Goal: Complete application form

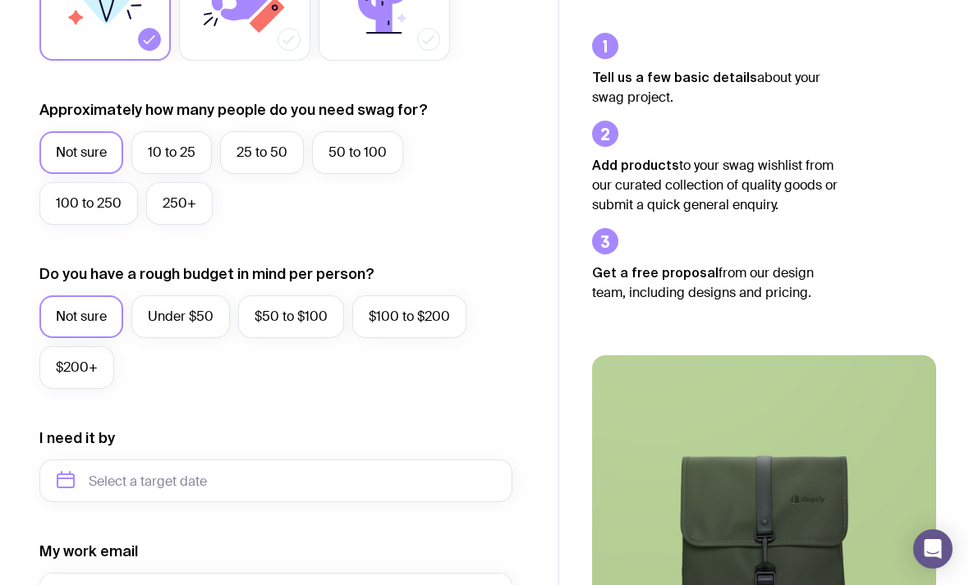
click at [175, 158] on label "10 to 25" at bounding box center [171, 152] width 80 height 43
click at [0, 0] on input "10 to 25" at bounding box center [0, 0] width 0 height 0
click at [190, 324] on label "Under $50" at bounding box center [180, 317] width 99 height 43
click at [0, 0] on input "Under $50" at bounding box center [0, 0] width 0 height 0
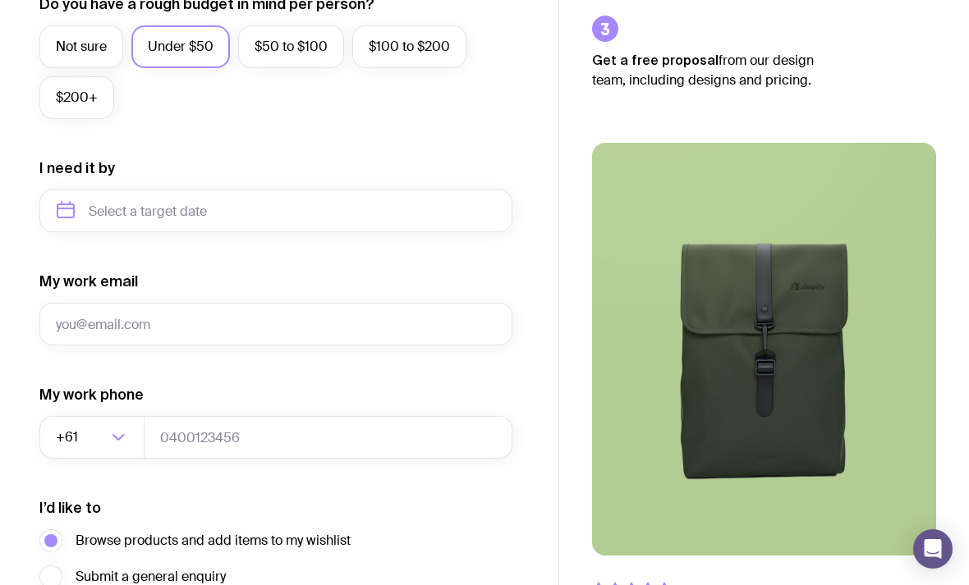
scroll to position [667, 0]
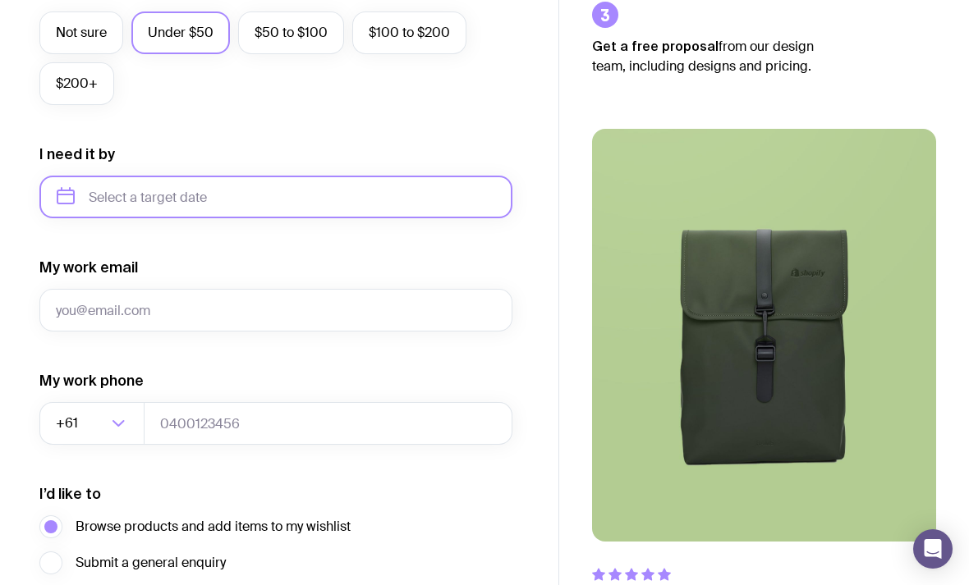
click at [125, 205] on input "text" at bounding box center [275, 197] width 473 height 43
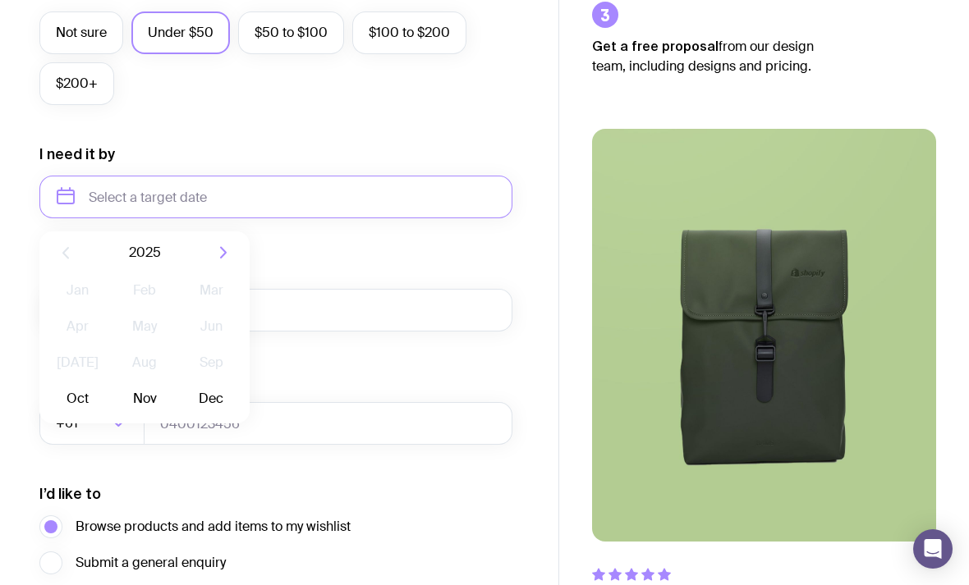
click at [209, 396] on button "Dec" at bounding box center [211, 399] width 60 height 33
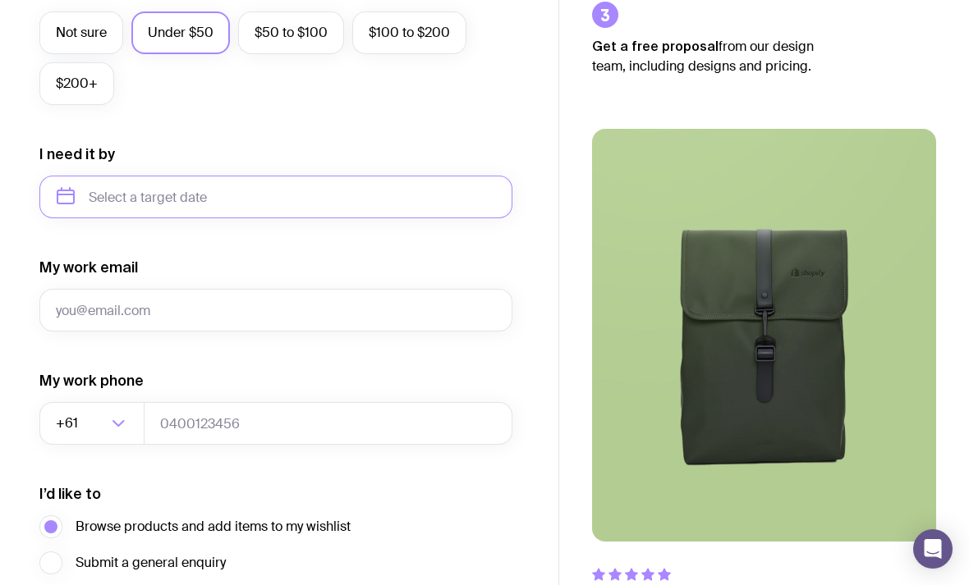
type input "[DATE]"
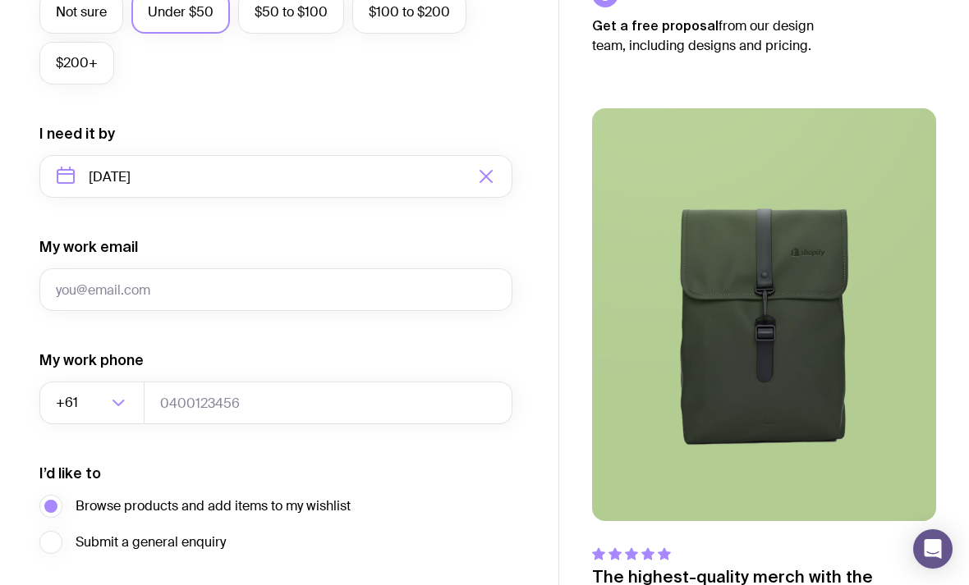
scroll to position [758, 0]
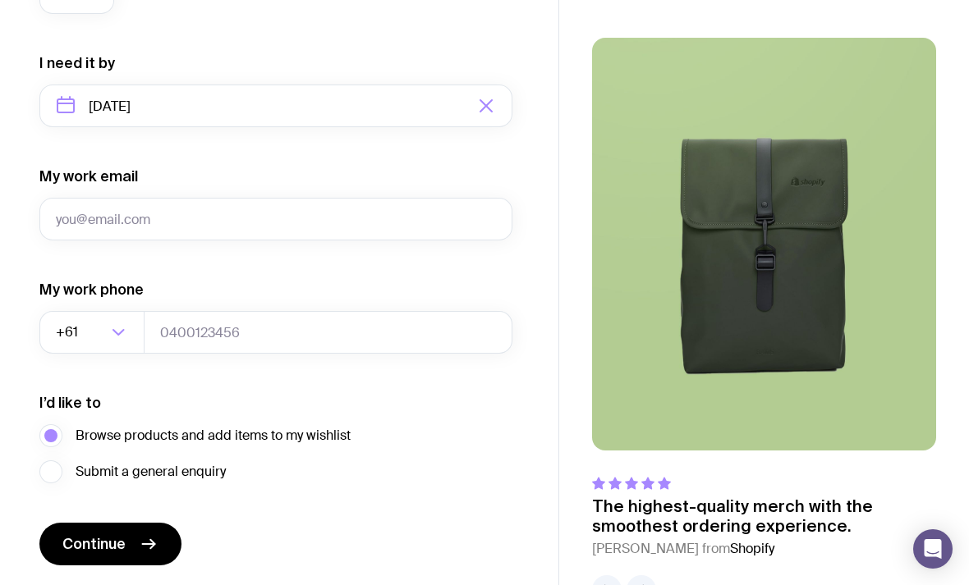
click at [112, 533] on button "Continue" at bounding box center [110, 544] width 142 height 43
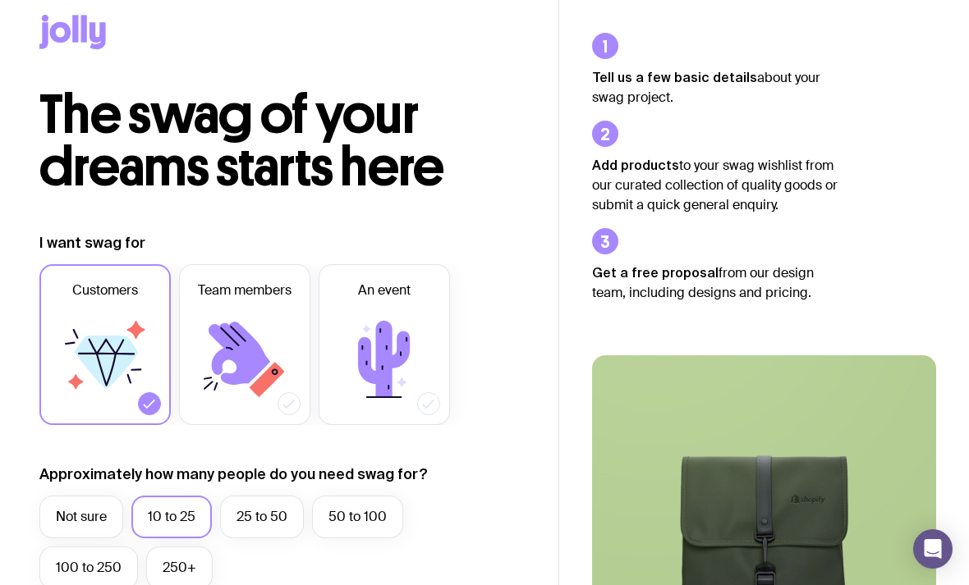
scroll to position [0, 0]
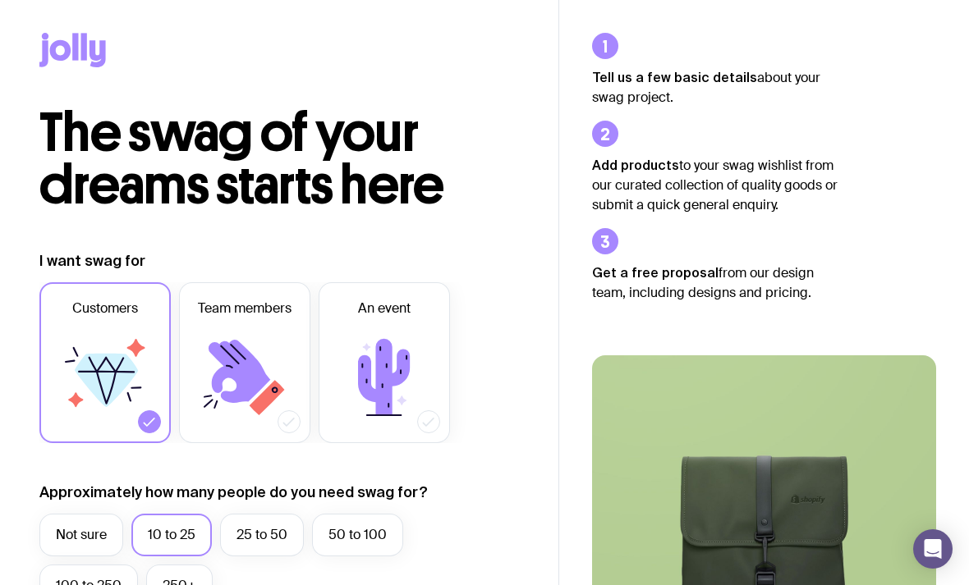
click at [372, 362] on icon at bounding box center [384, 377] width 99 height 99
click at [0, 0] on input "An event" at bounding box center [0, 0] width 0 height 0
click at [401, 375] on icon at bounding box center [384, 377] width 52 height 76
click at [0, 0] on input "An event" at bounding box center [0, 0] width 0 height 0
